Goal: Task Accomplishment & Management: Manage account settings

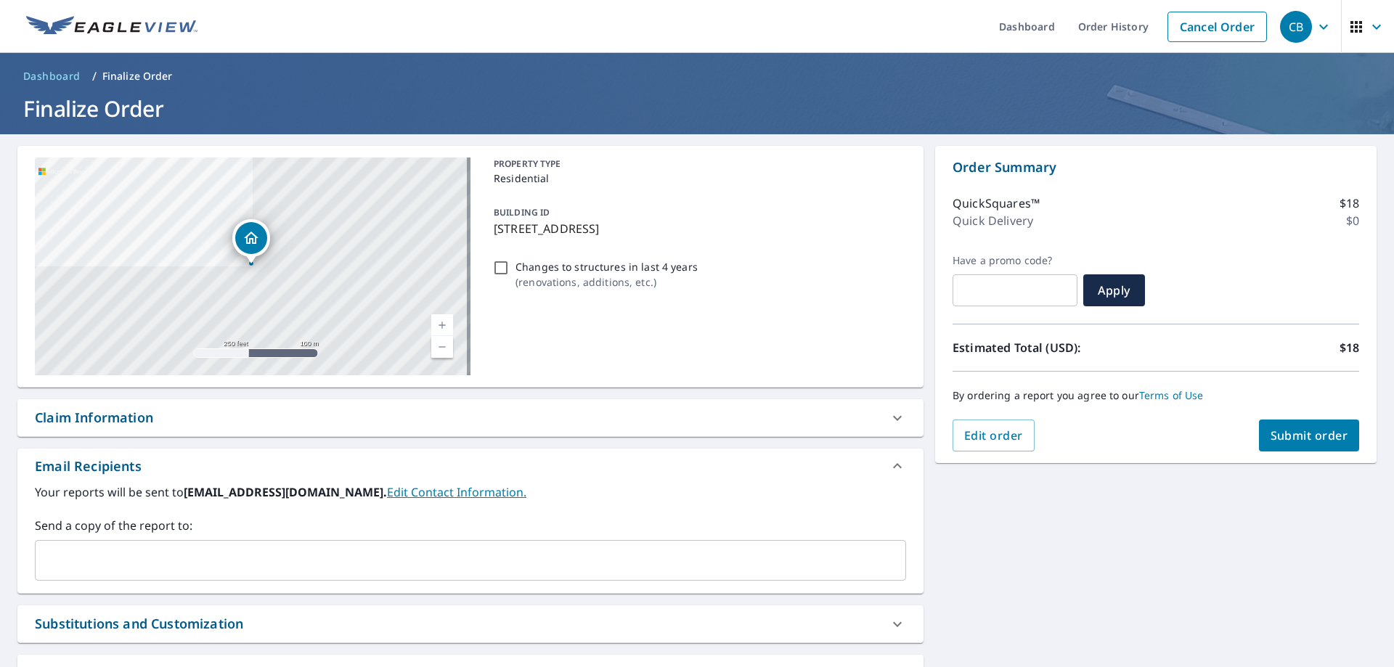
click at [1281, 22] on div "CB" at bounding box center [1296, 27] width 32 height 32
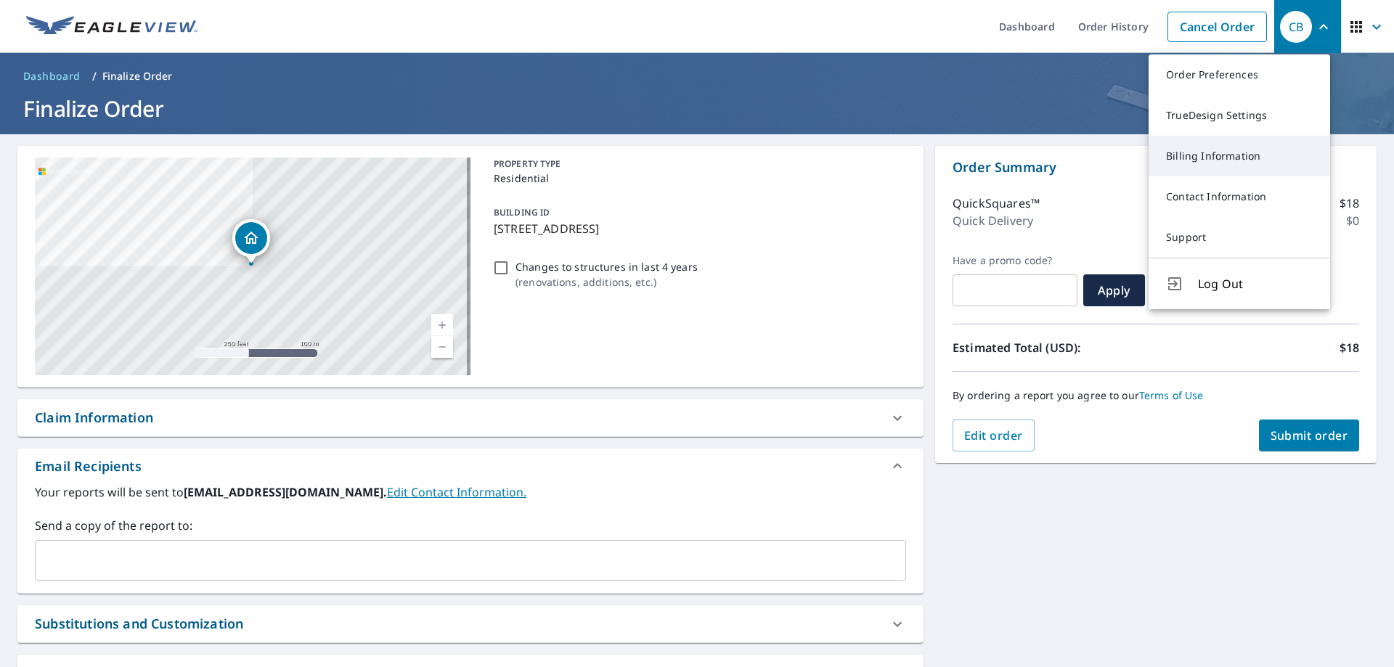
click at [1217, 147] on link "Billing Information" at bounding box center [1240, 156] width 182 height 41
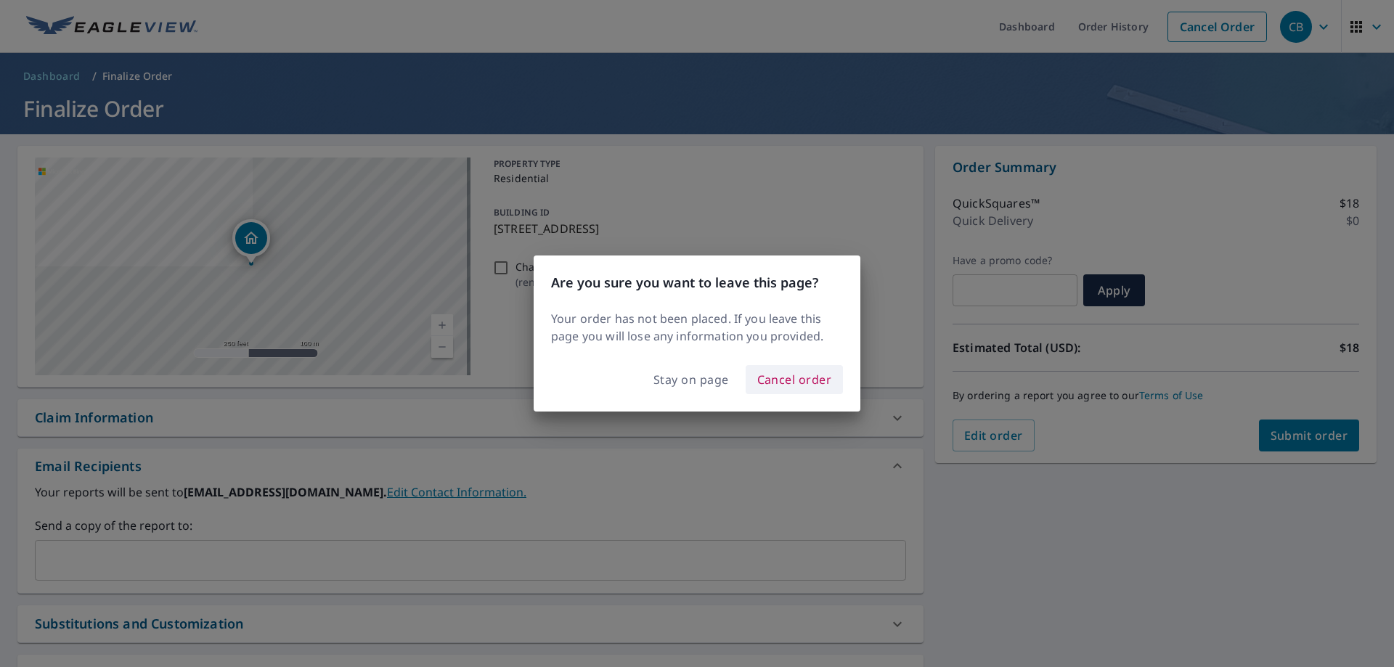
click at [777, 384] on span "Cancel order" at bounding box center [794, 380] width 75 height 20
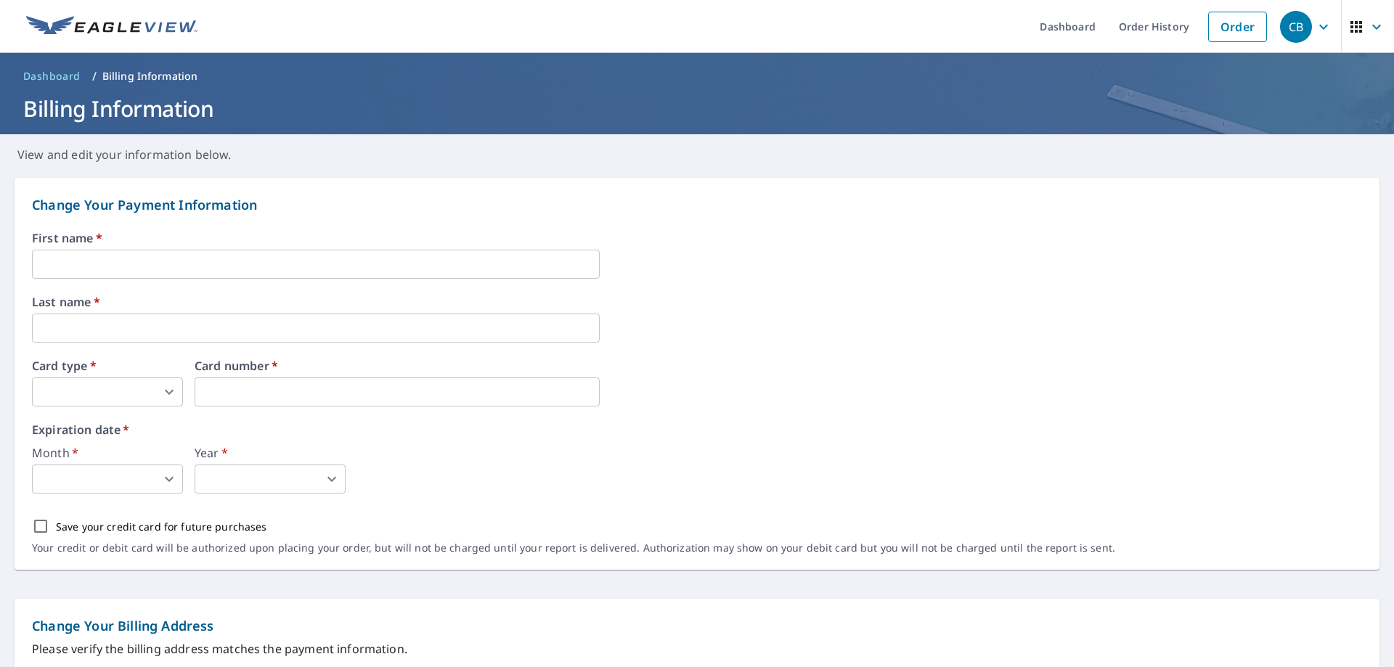
drag, startPoint x: 317, startPoint y: 272, endPoint x: 328, endPoint y: 277, distance: 11.7
click at [318, 272] on input "text" at bounding box center [316, 264] width 568 height 29
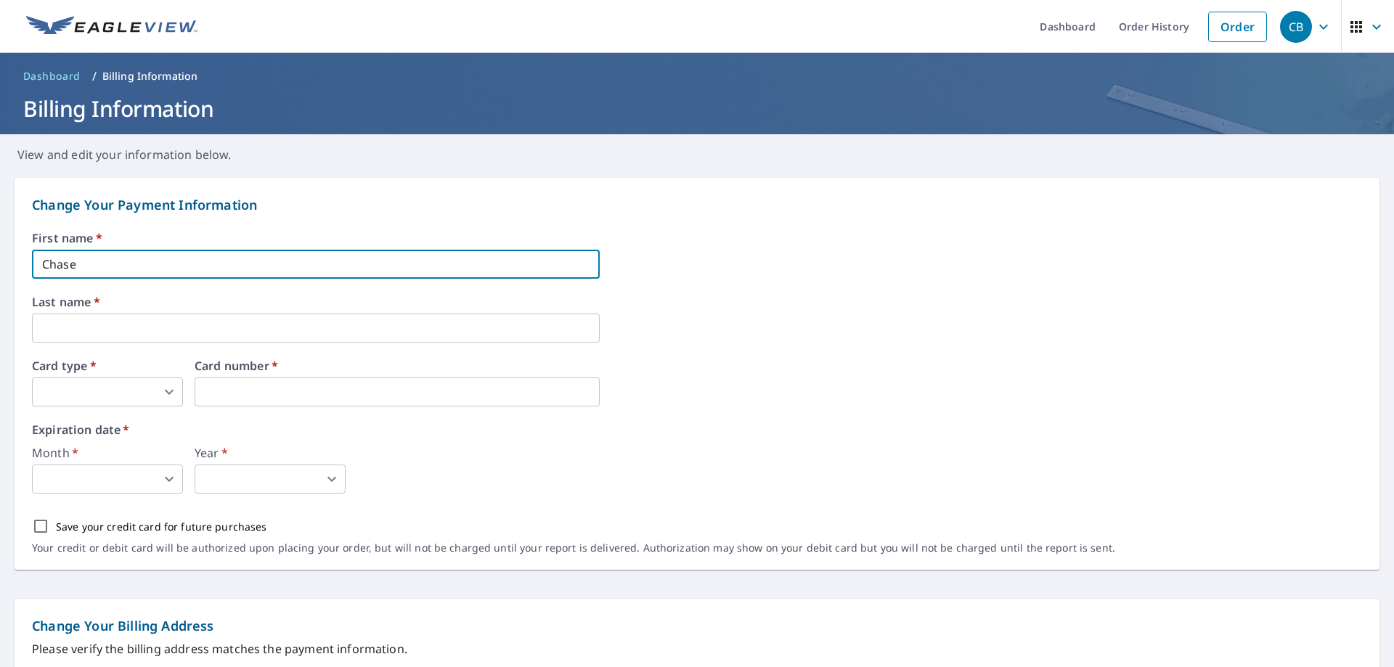
type input "Chase"
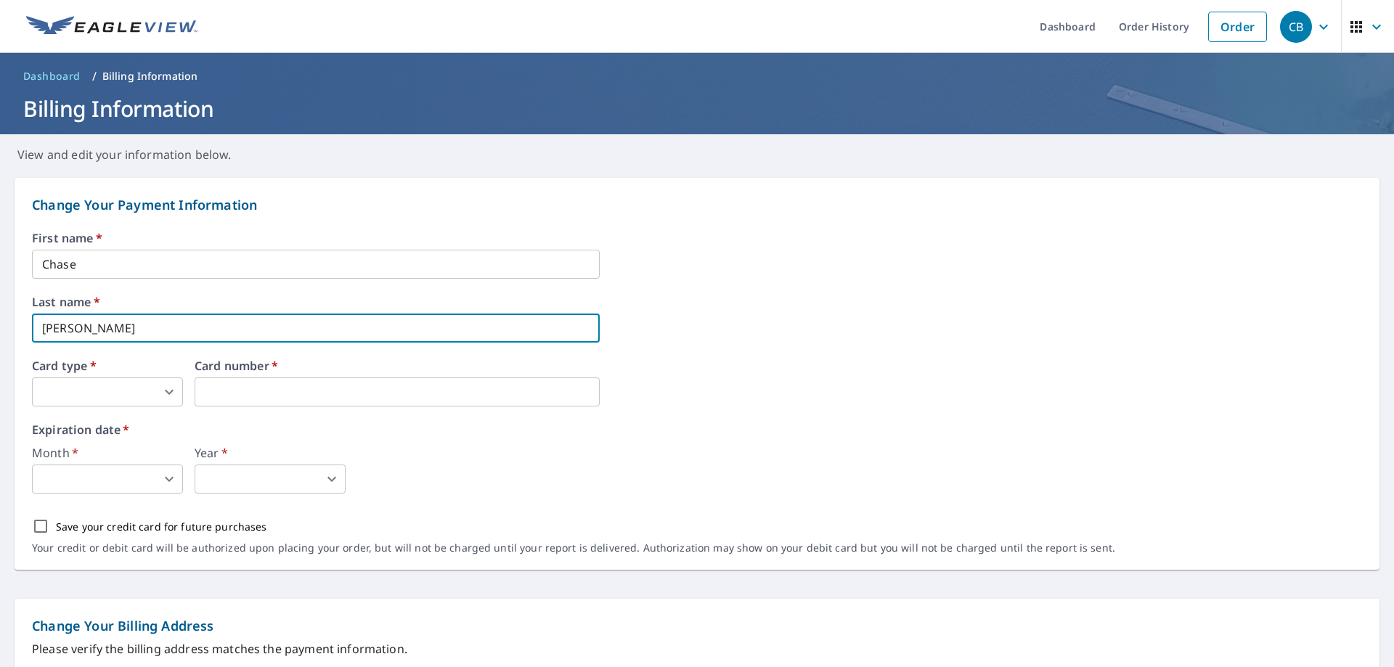
type input "[PERSON_NAME]"
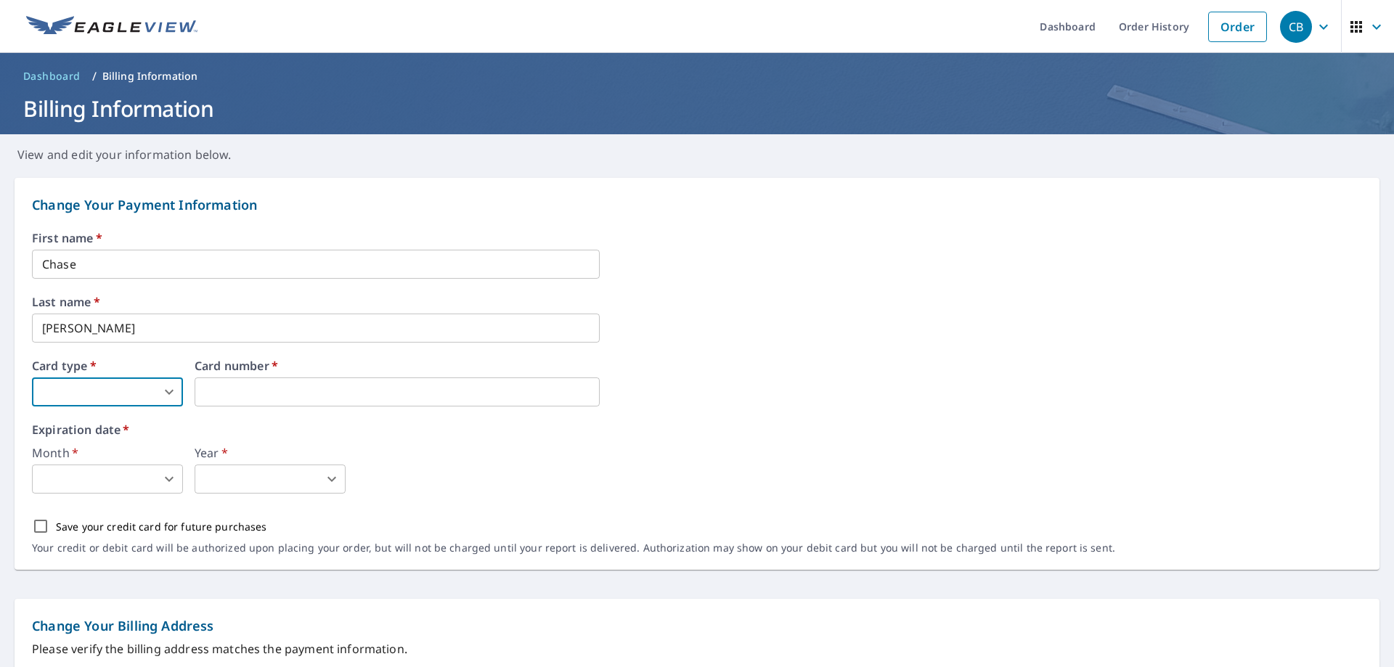
click at [145, 394] on body "CB CB Dashboard Order History Order CB Dashboard / Billing Information Billing …" at bounding box center [697, 333] width 1394 height 667
click at [118, 471] on li "MasterCard" at bounding box center [107, 478] width 151 height 26
type input "3"
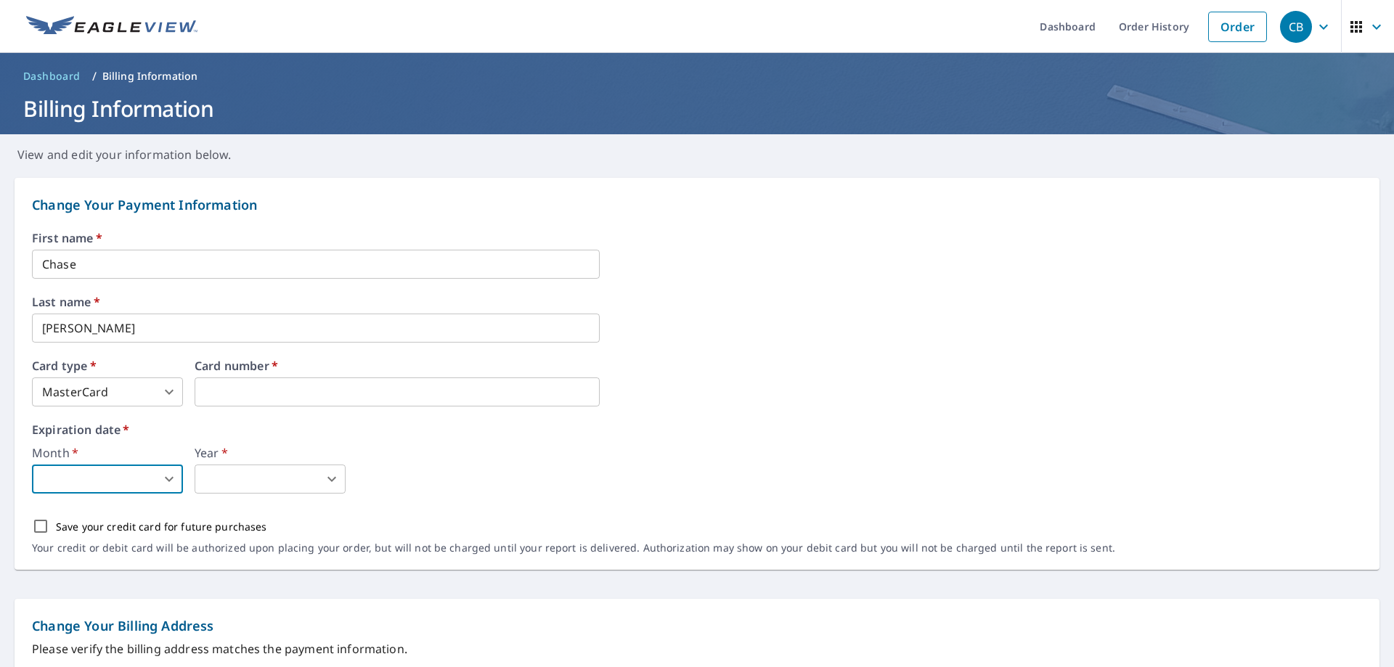
click at [167, 476] on body "CB CB Dashboard Order History Order CB Dashboard / Billing Information Billing …" at bounding box center [697, 333] width 1394 height 667
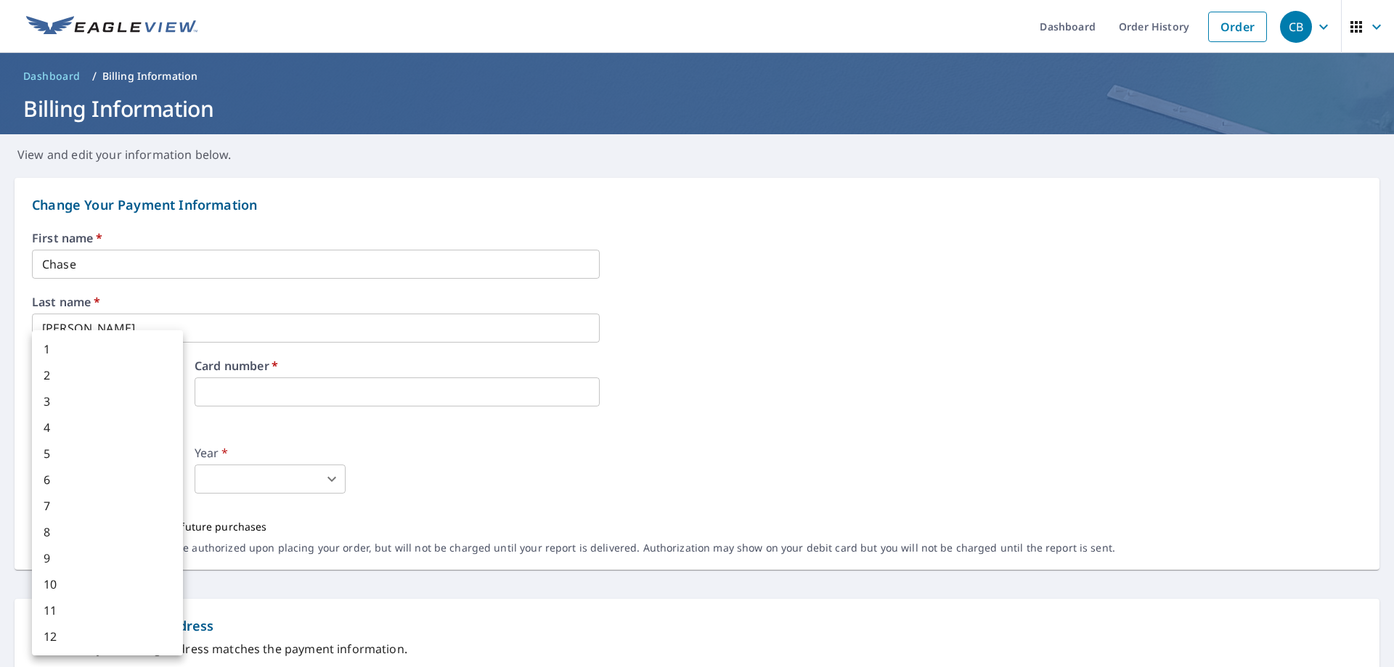
click at [127, 580] on li "10" at bounding box center [107, 585] width 151 height 26
type input "10"
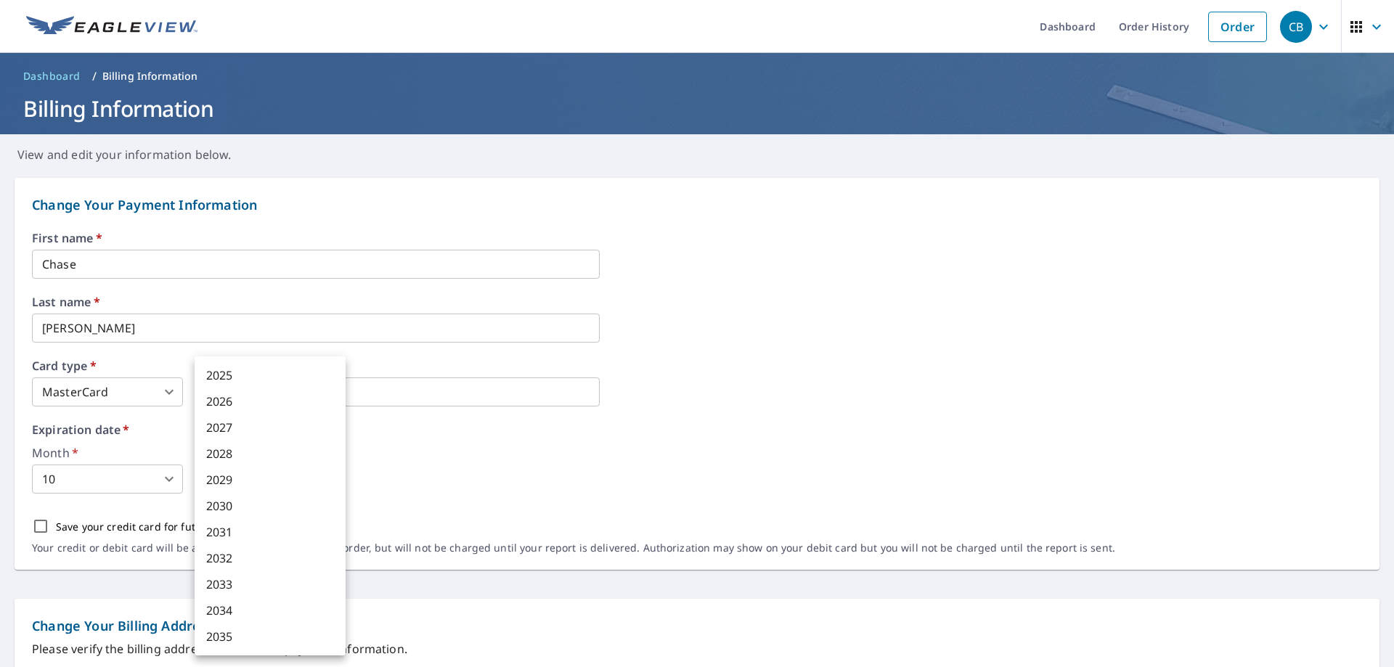
click at [302, 476] on body "CB CB Dashboard Order History Order CB Dashboard / Billing Information Billing …" at bounding box center [697, 333] width 1394 height 667
click at [272, 502] on li "2030" at bounding box center [270, 506] width 151 height 26
type input "2030"
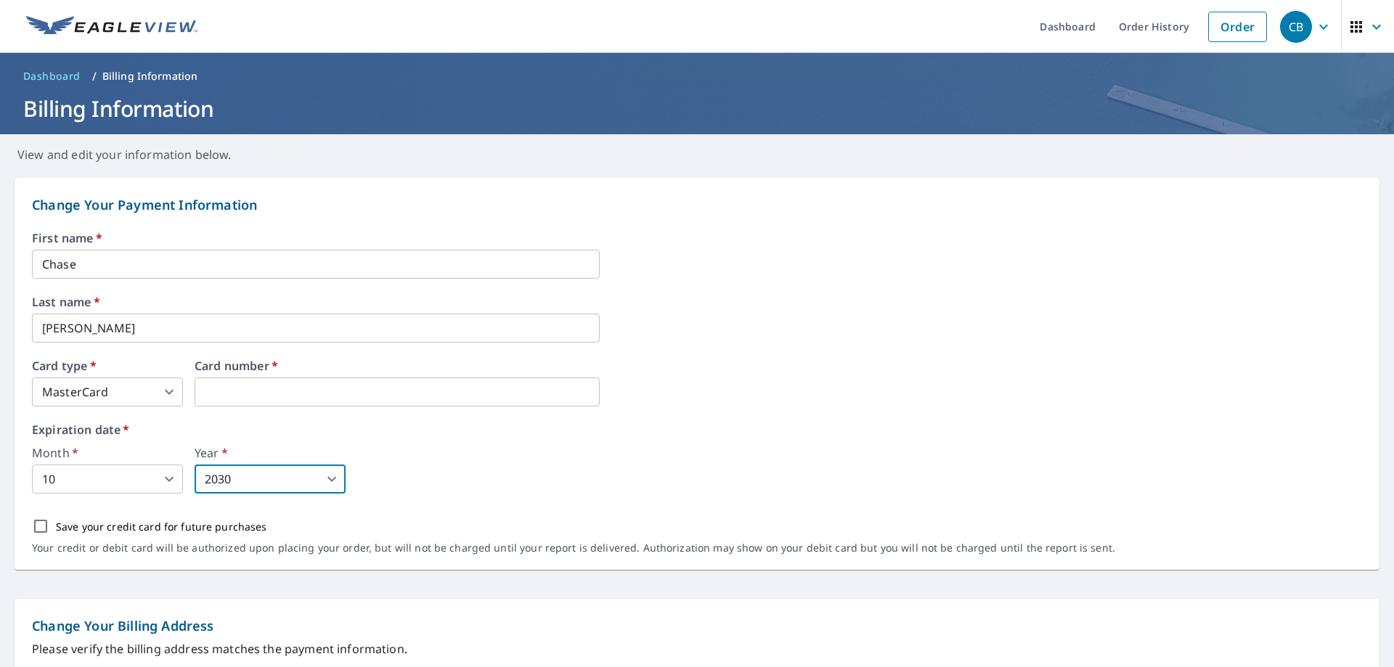
click at [192, 529] on p "Save your credit card for future purchases" at bounding box center [161, 526] width 211 height 15
click at [56, 529] on input "Save your credit card for future purchases" at bounding box center [40, 526] width 31 height 31
checkbox input "true"
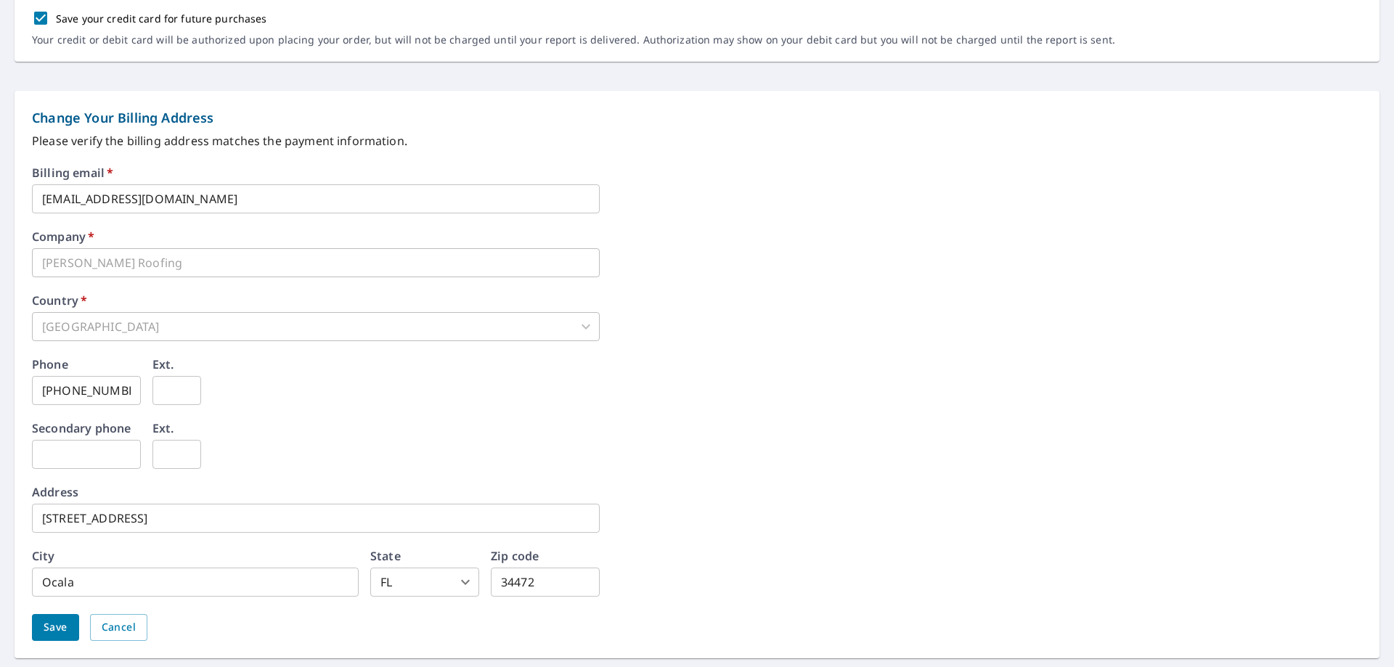
scroll to position [551, 0]
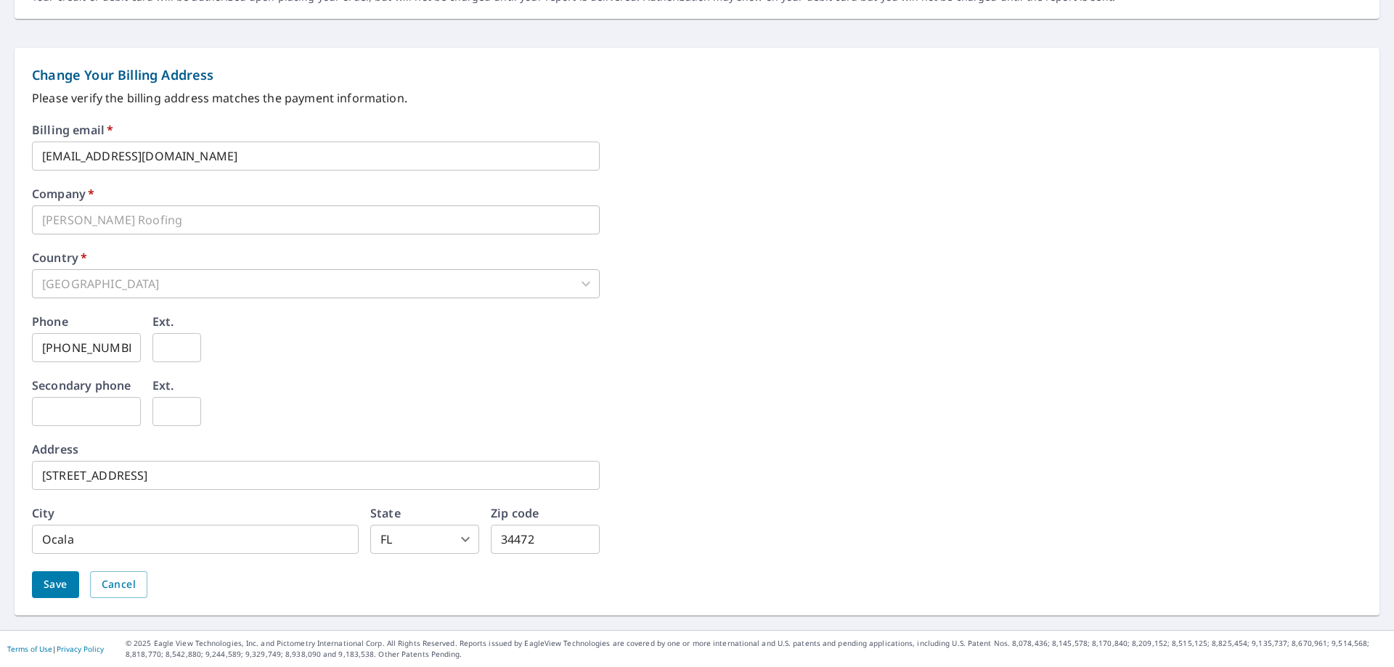
click at [67, 580] on span "Save" at bounding box center [56, 585] width 24 height 18
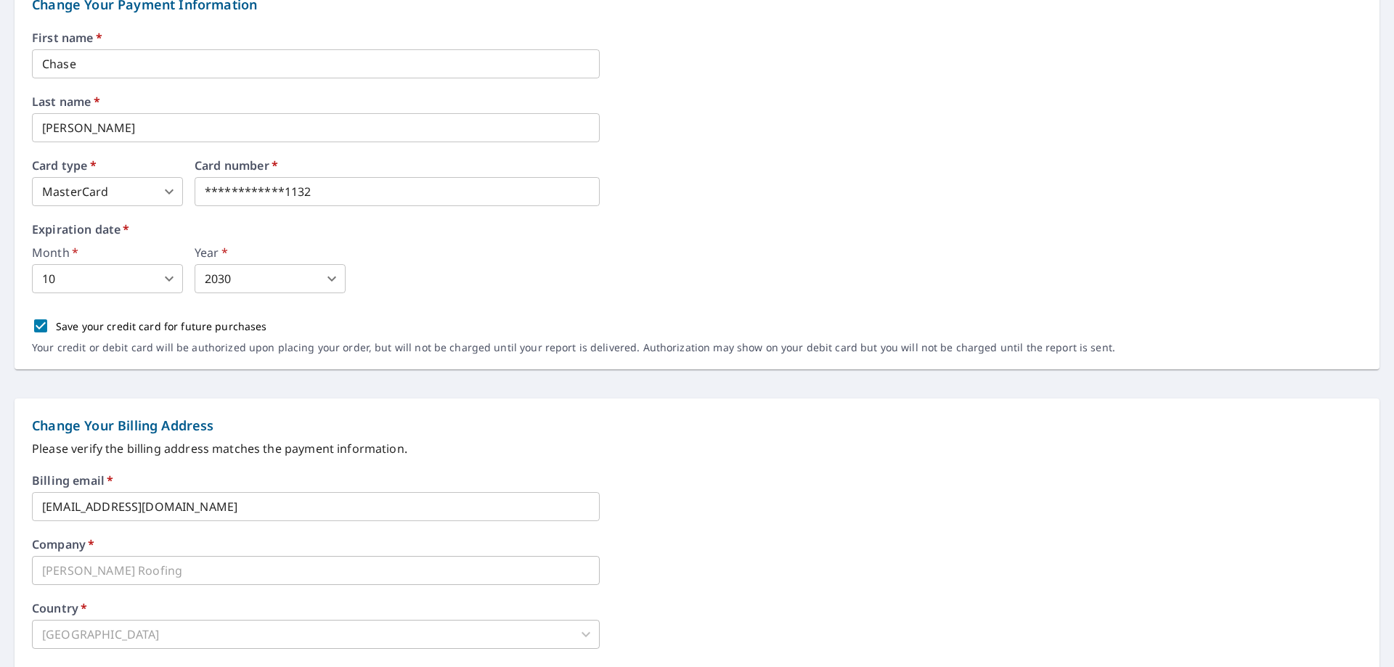
scroll to position [0, 0]
